Goal: Navigation & Orientation: Find specific page/section

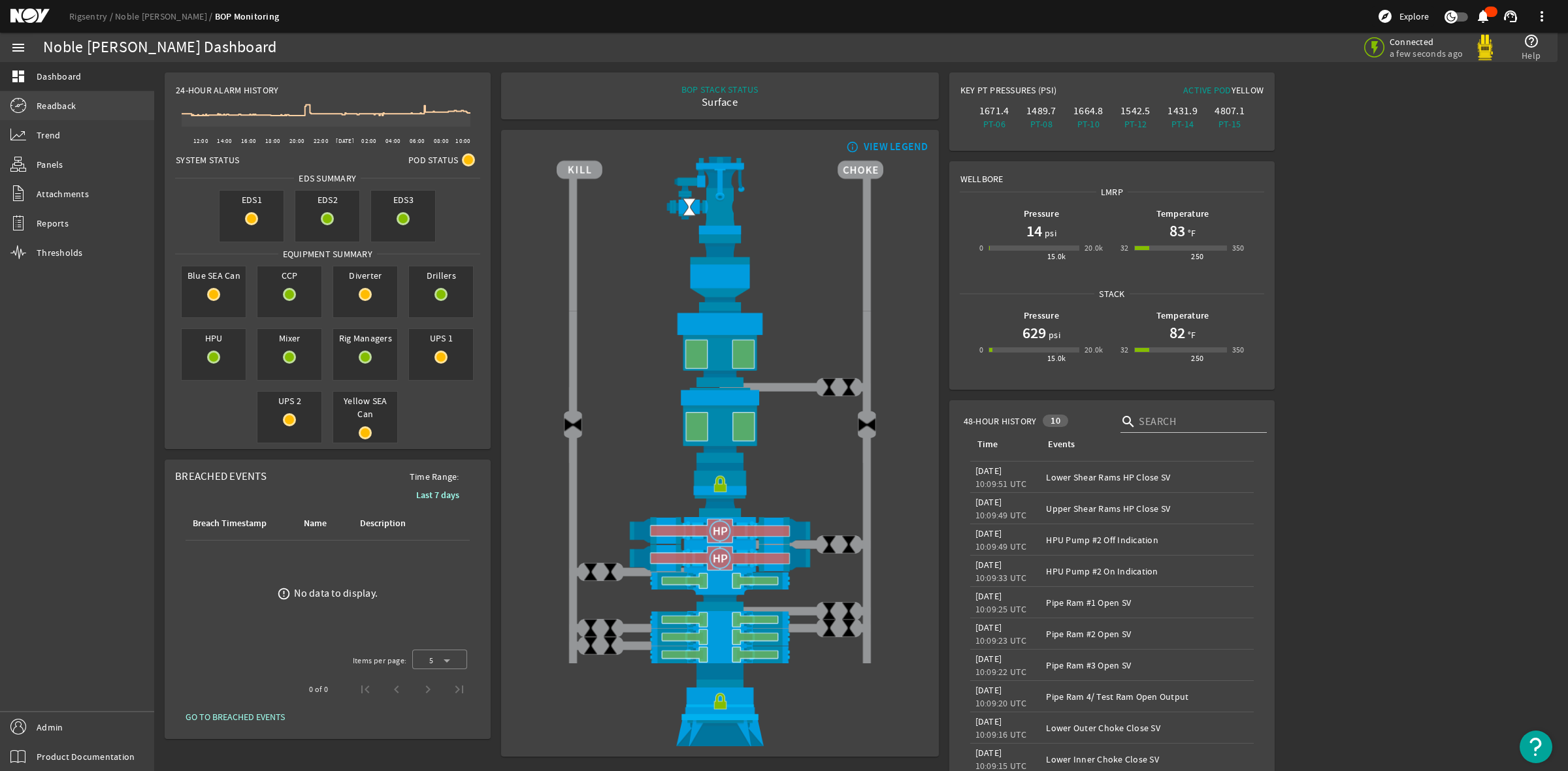
click at [60, 110] on span "Readback" at bounding box center [56, 106] width 40 height 13
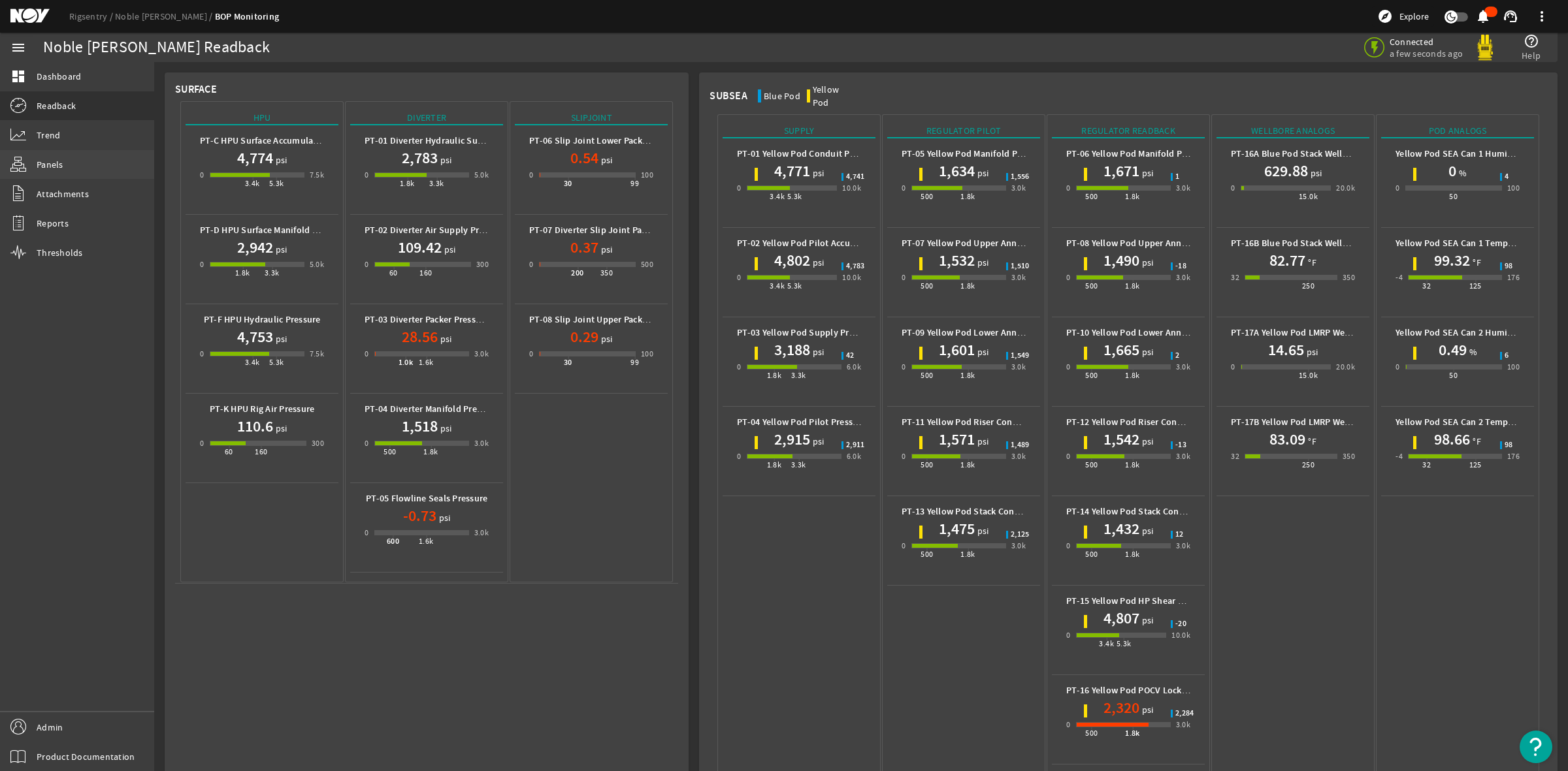
click at [47, 158] on span "Panels" at bounding box center [50, 165] width 27 height 13
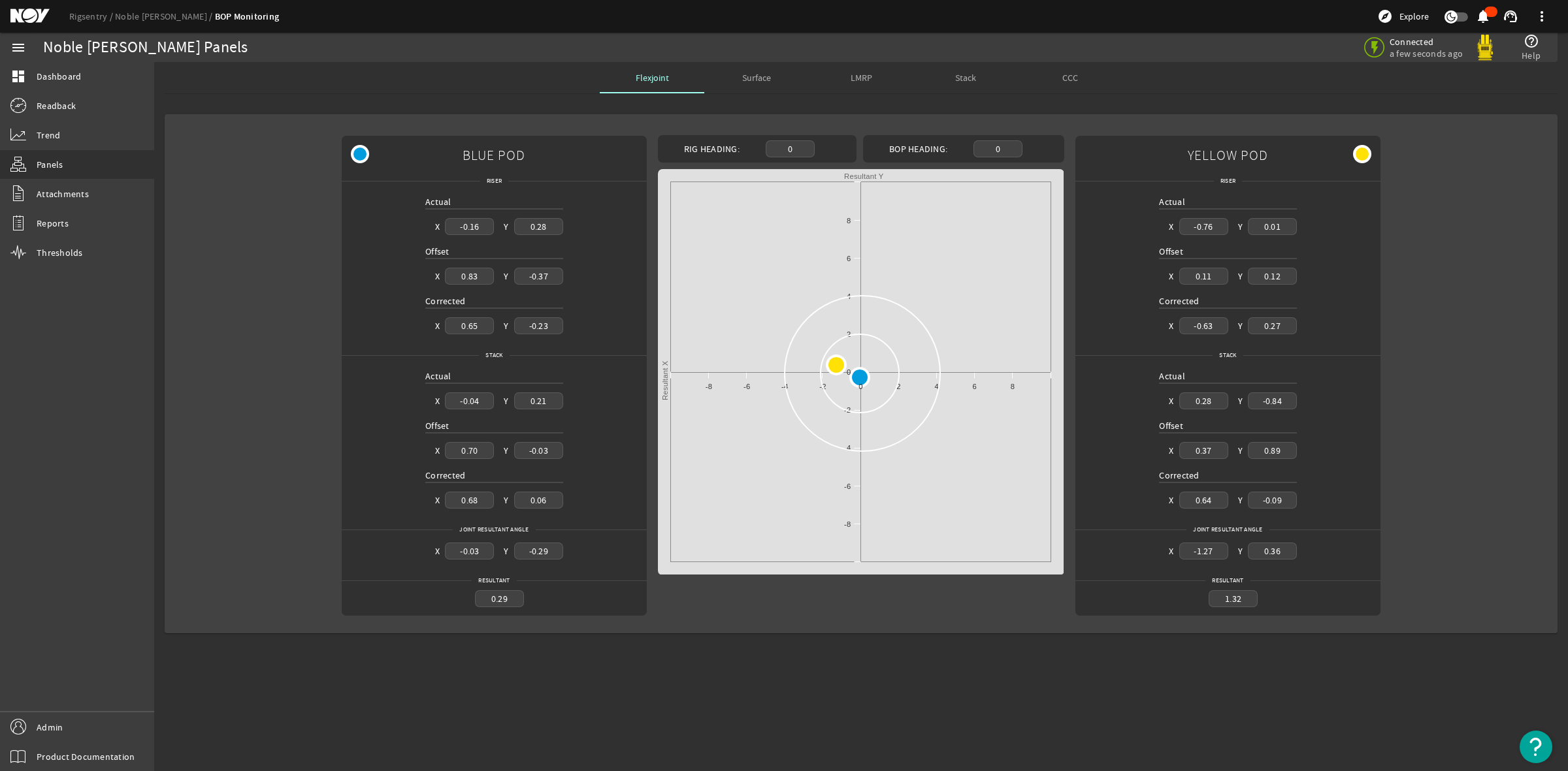
click at [858, 80] on span "LMRP" at bounding box center [862, 78] width 22 height 9
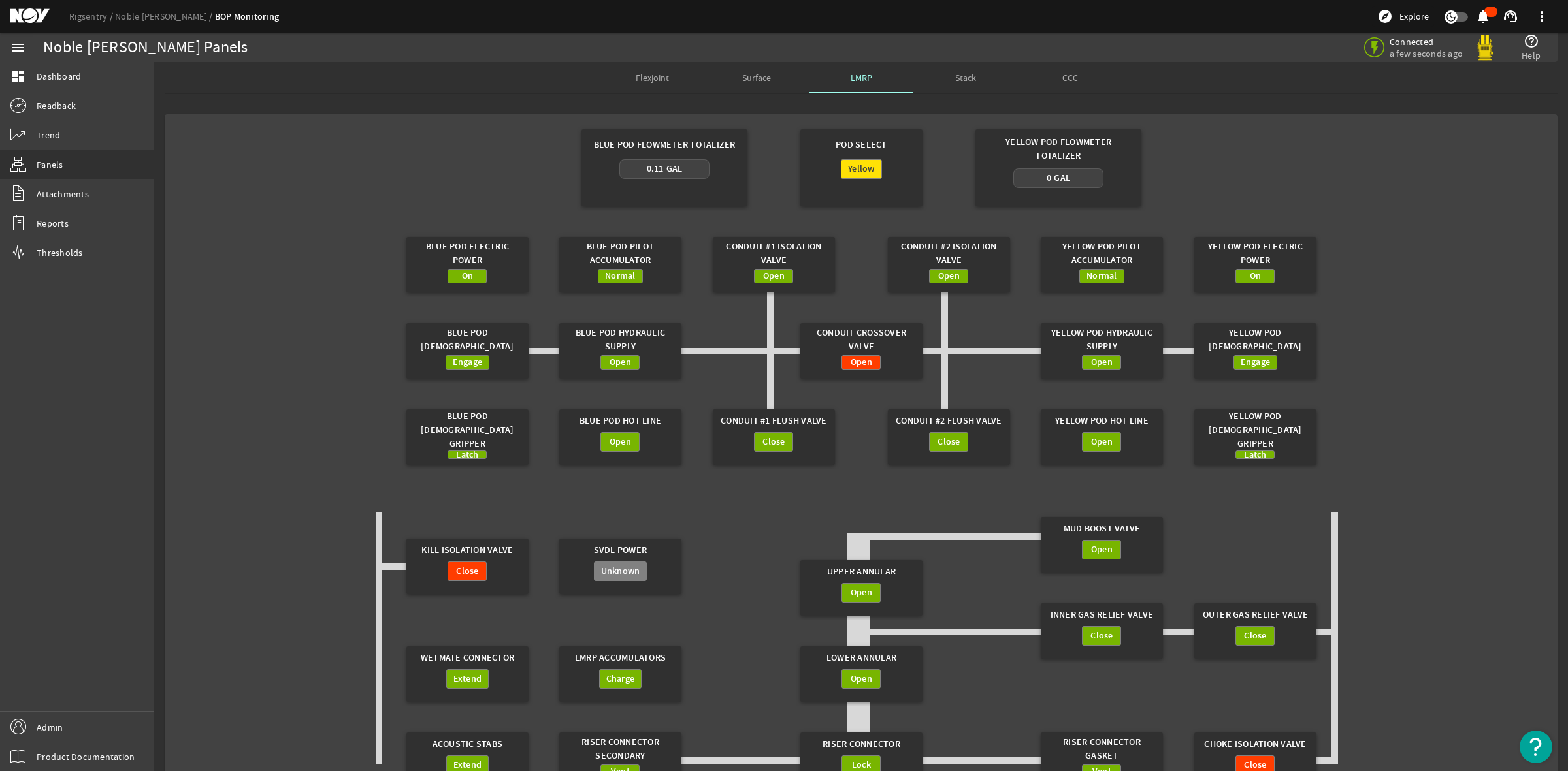
click at [758, 88] on span "Surface" at bounding box center [756, 78] width 29 height 31
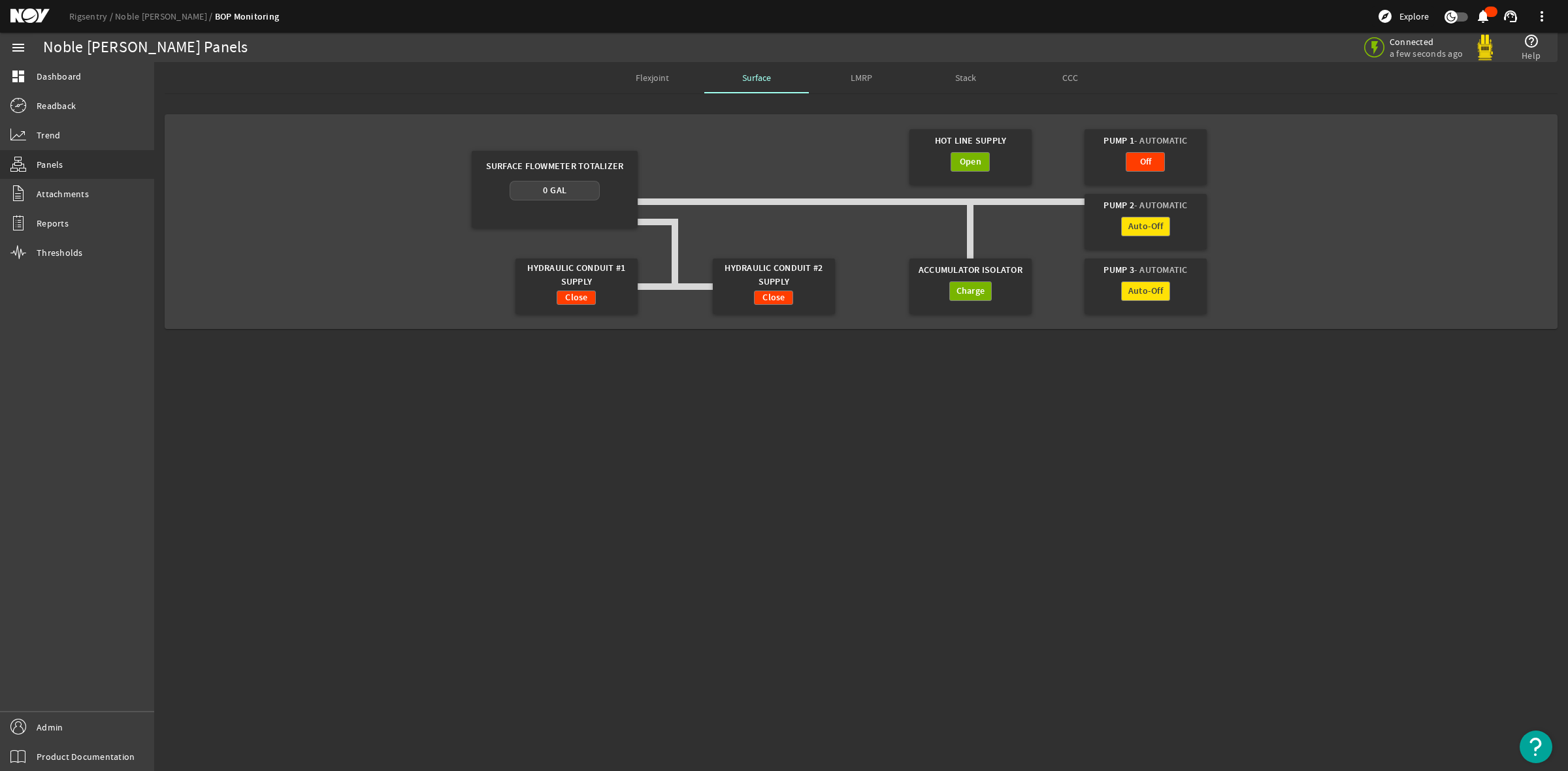
click at [862, 75] on span "LMRP" at bounding box center [862, 78] width 22 height 9
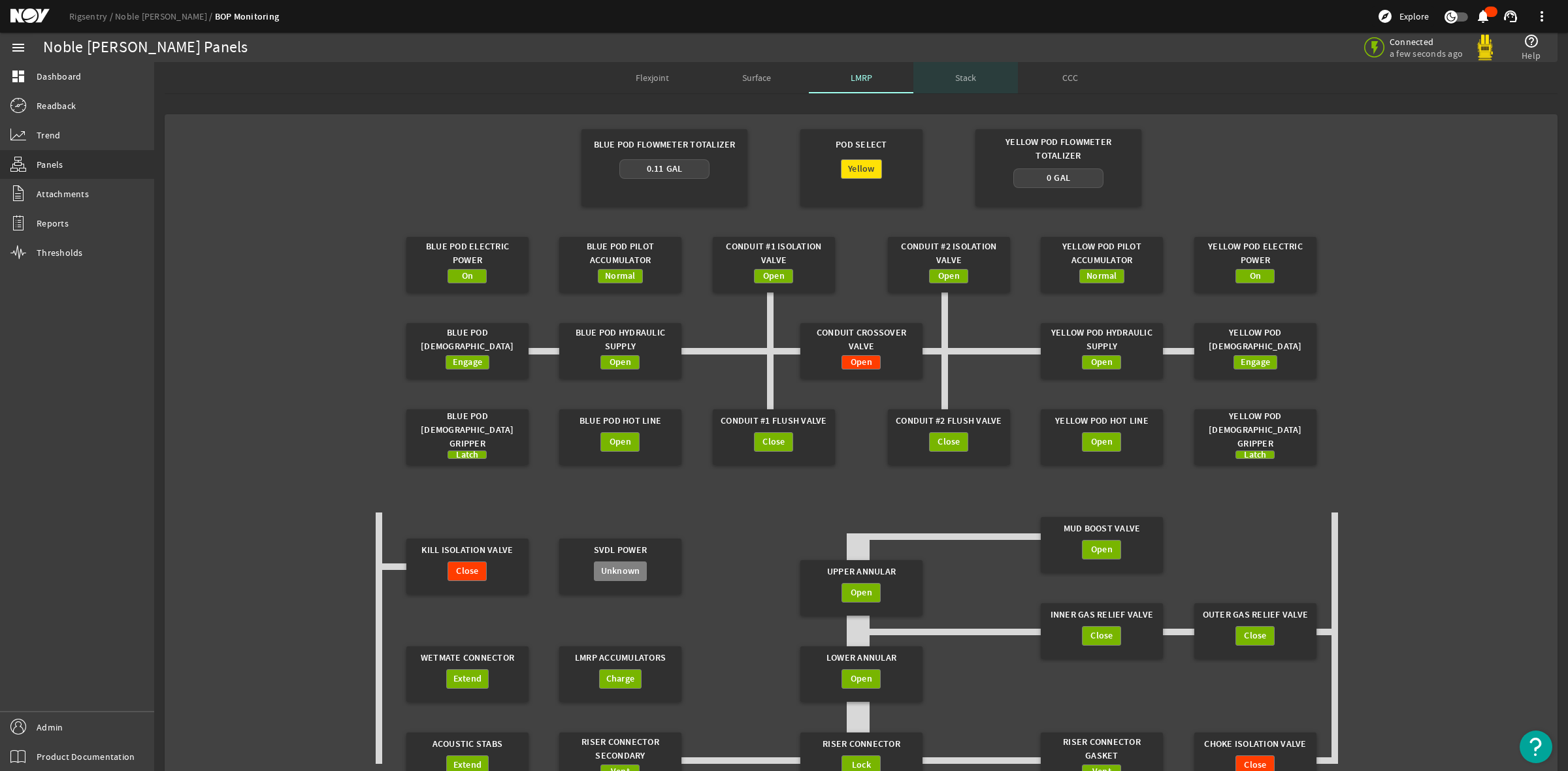
click at [964, 73] on span "Stack" at bounding box center [965, 78] width 21 height 9
